Goal: Find specific page/section: Find specific page/section

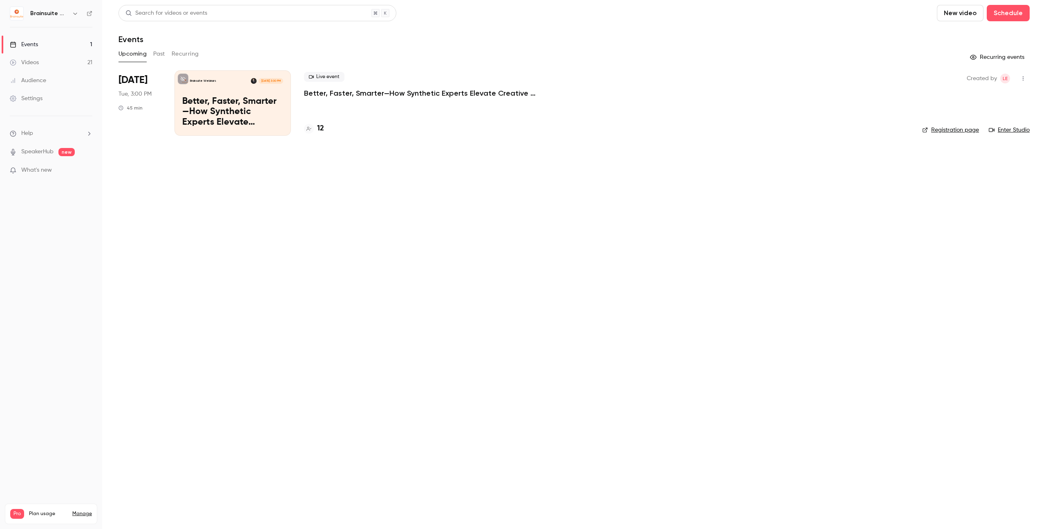
click at [474, 95] on p "Better, Faster, Smarter—How Synthetic Experts Elevate Creative Decisions" at bounding box center [426, 93] width 245 height 10
